Goal: Transaction & Acquisition: Obtain resource

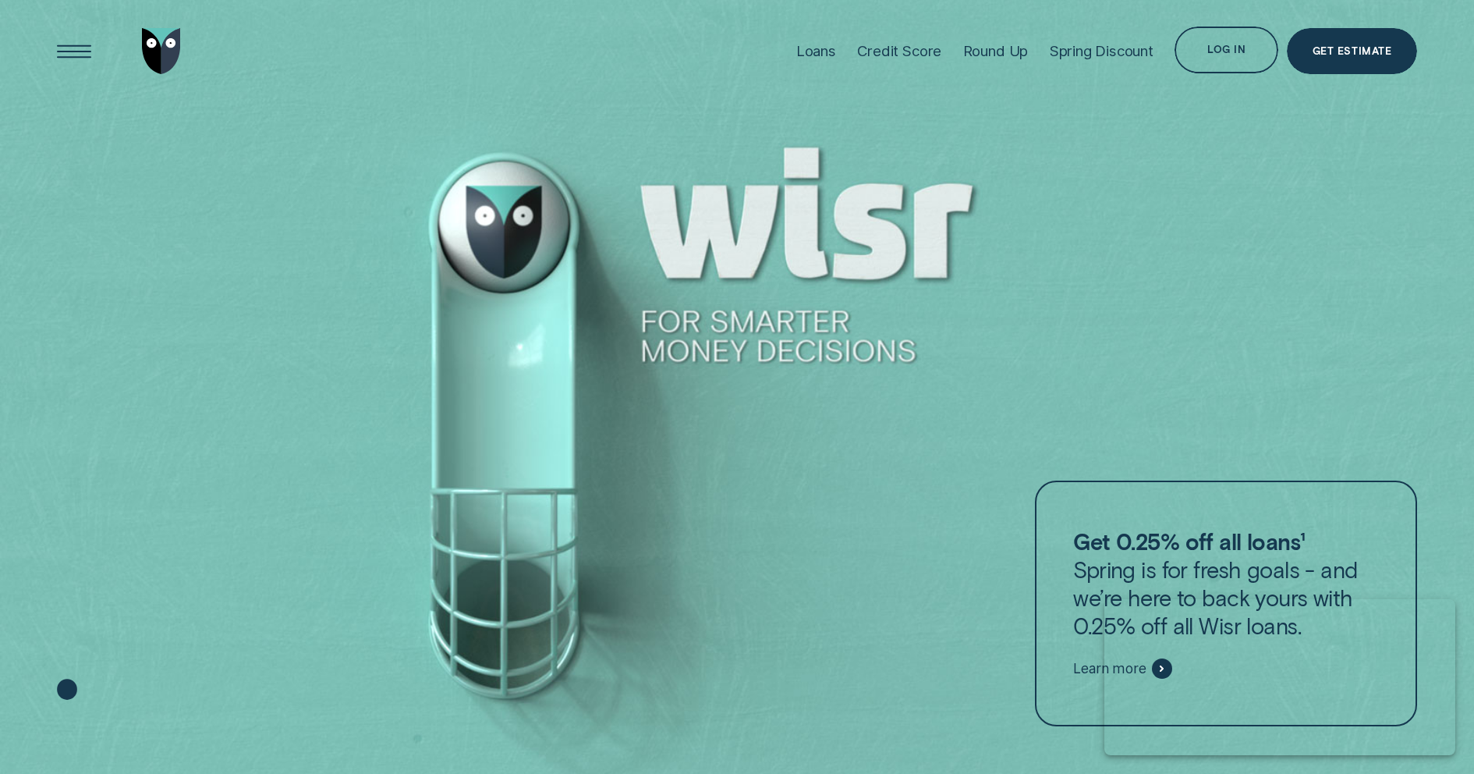
click at [1108, 55] on div "Spring Discount" at bounding box center [1102, 51] width 104 height 18
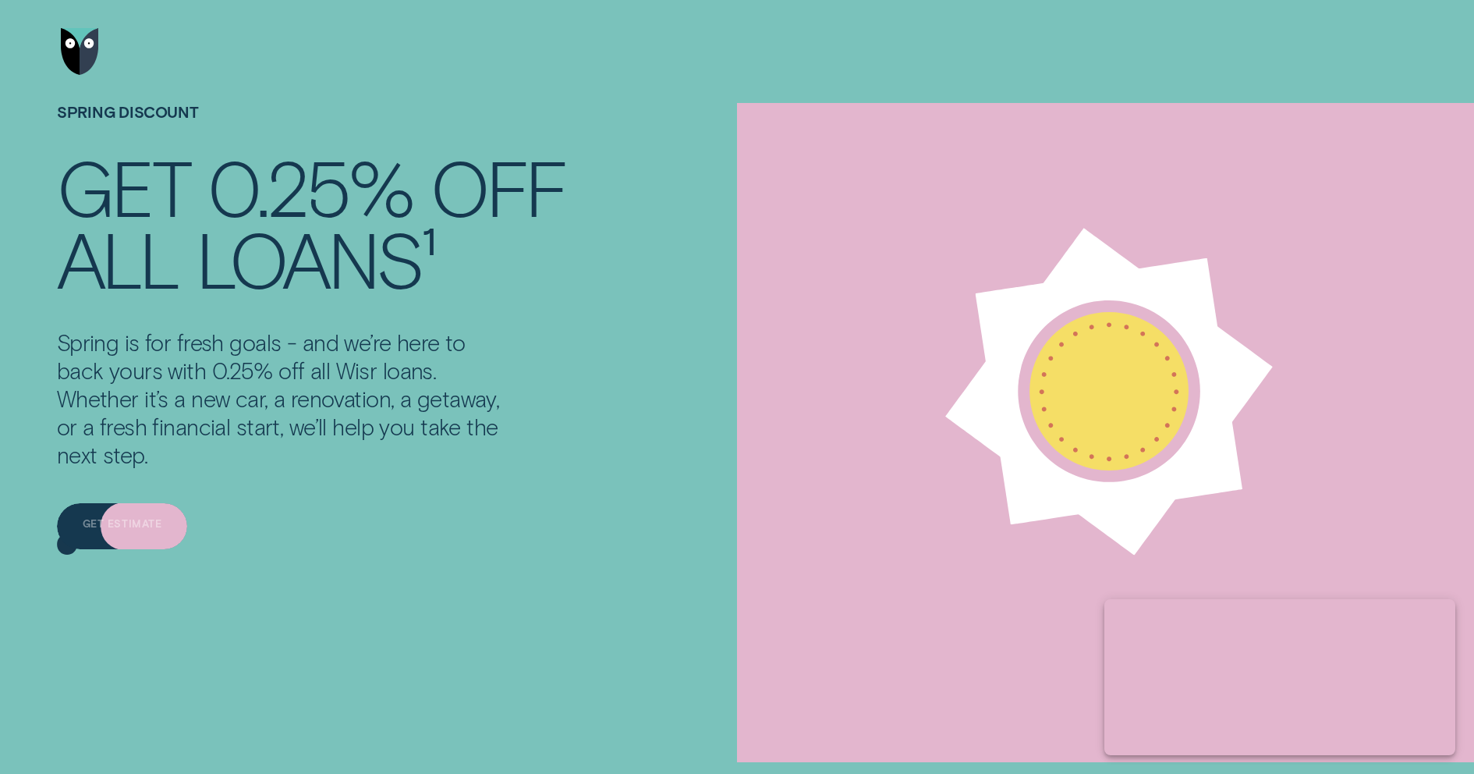
click at [140, 534] on div "Get estimate" at bounding box center [122, 526] width 130 height 47
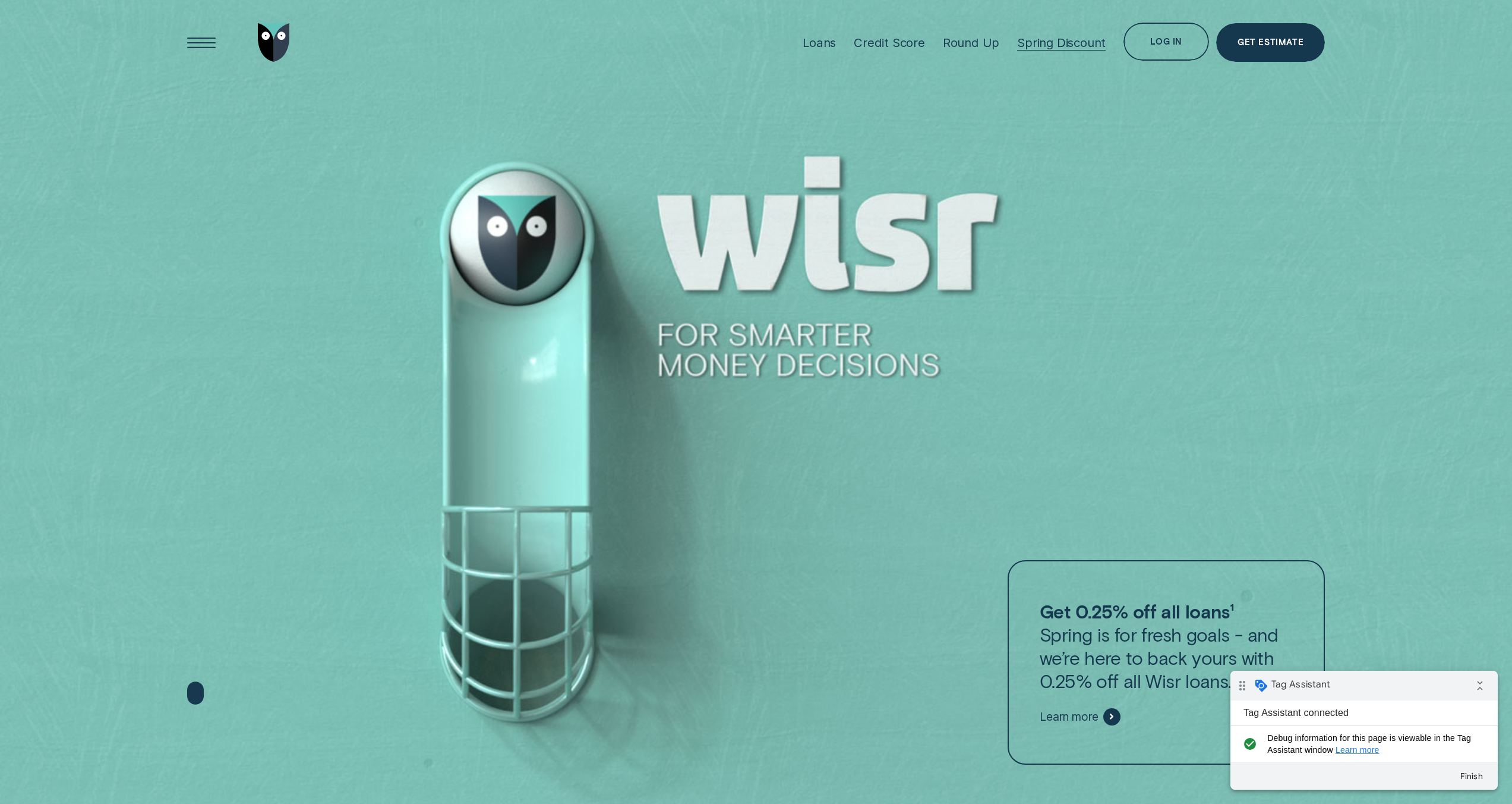
click at [1073, 39] on div "Spring Discount" at bounding box center [1061, 43] width 88 height 15
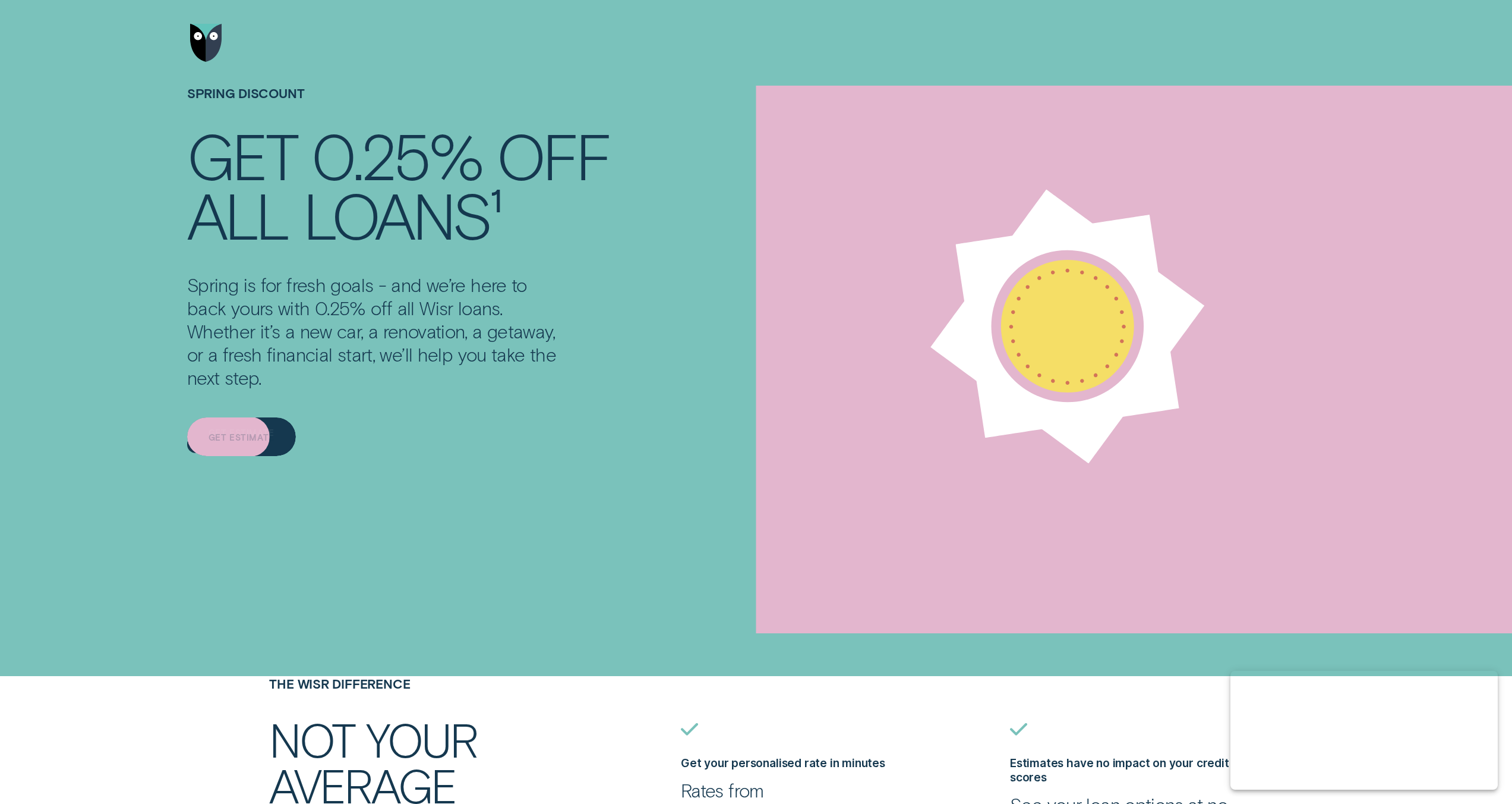
click at [254, 434] on div "Get estimate" at bounding box center [241, 437] width 66 height 8
